Goal: Transaction & Acquisition: Purchase product/service

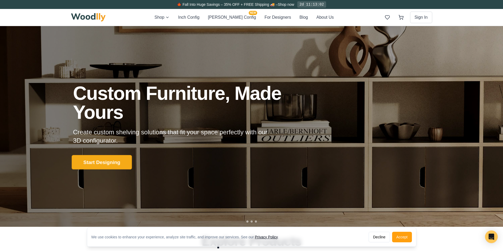
click at [94, 162] on button "Start Designing" at bounding box center [102, 162] width 60 height 15
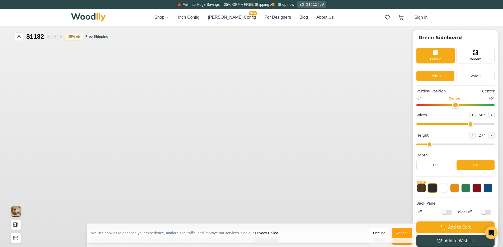
type input "56"
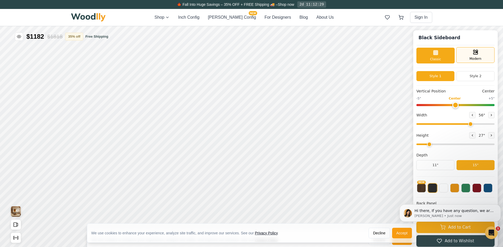
click at [399, 57] on div "Modern" at bounding box center [475, 55] width 38 height 16
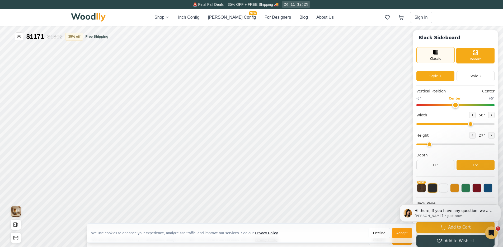
click at [399, 56] on div "Classic" at bounding box center [435, 55] width 38 height 16
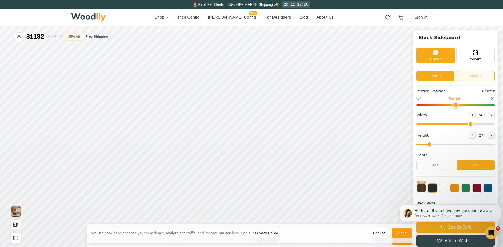
click at [399, 74] on button "Style 2" at bounding box center [475, 76] width 38 height 10
click at [399, 77] on button "Style 1" at bounding box center [435, 76] width 38 height 10
click at [399, 80] on button "Style 2" at bounding box center [475, 76] width 38 height 10
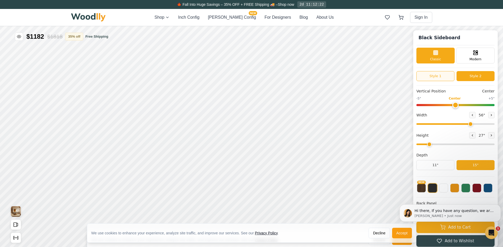
click at [399, 78] on button "Style 1" at bounding box center [435, 76] width 38 height 10
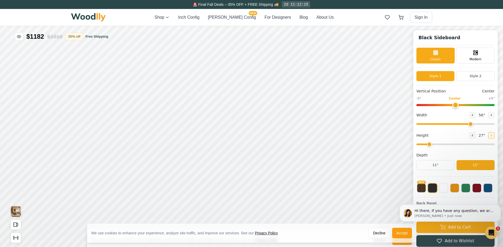
click at [399, 137] on icon at bounding box center [490, 135] width 3 height 3
type input "5"
click at [399, 136] on icon at bounding box center [490, 135] width 3 height 3
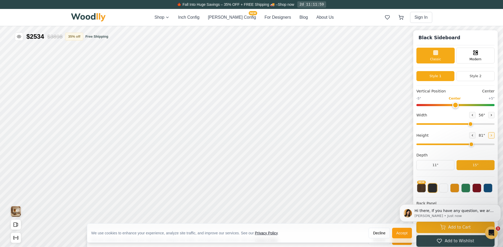
click at [399, 136] on icon at bounding box center [490, 135] width 3 height 3
type input "7"
click at [262, 73] on div "Empty Space" at bounding box center [261, 70] width 12 height 12
click at [182, 74] on div "12"" at bounding box center [181, 74] width 6 height 6
click at [147, 72] on div "15"" at bounding box center [148, 73] width 6 height 6
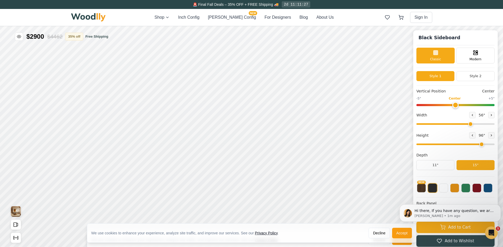
scroll to position [3, 0]
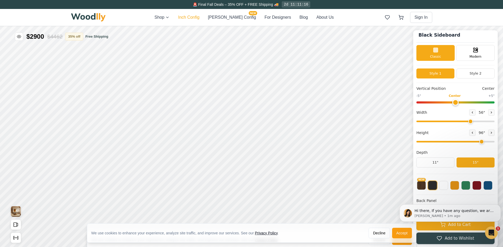
click at [192, 19] on button "Inch Config" at bounding box center [188, 17] width 21 height 6
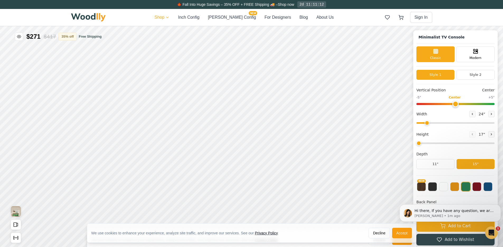
type input "63"
type input "2"
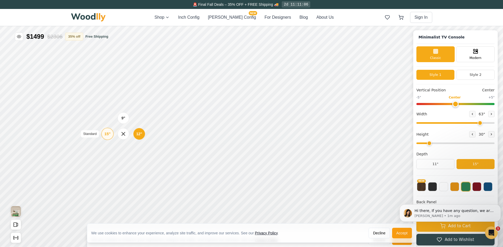
click at [109, 135] on div "15"" at bounding box center [107, 134] width 6 height 6
